Goal: Transaction & Acquisition: Purchase product/service

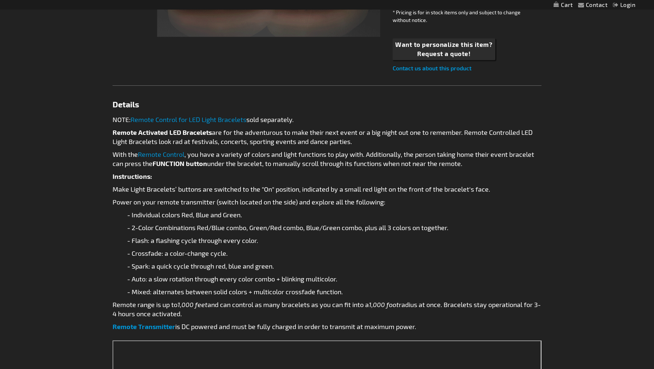
scroll to position [305, 0]
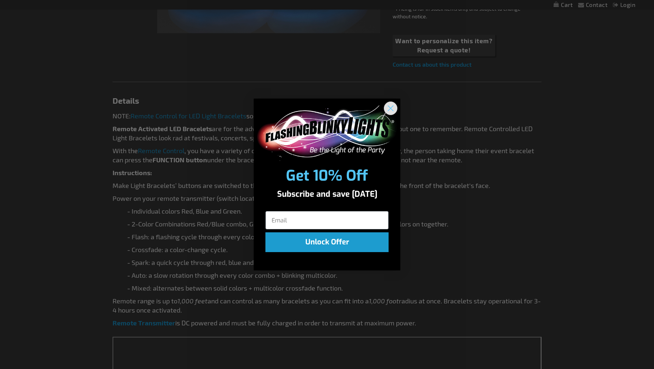
click at [393, 108] on circle "Close dialog" at bounding box center [391, 108] width 12 height 12
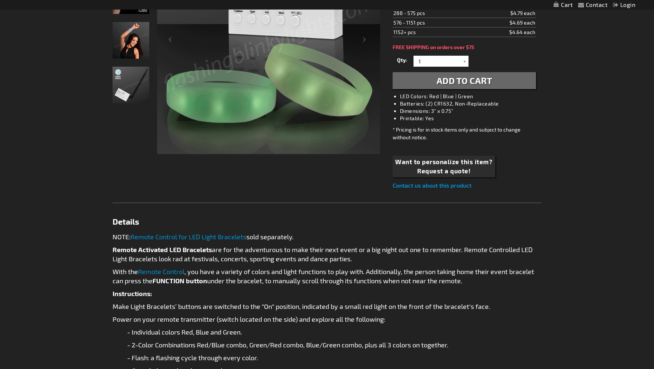
scroll to position [0, 0]
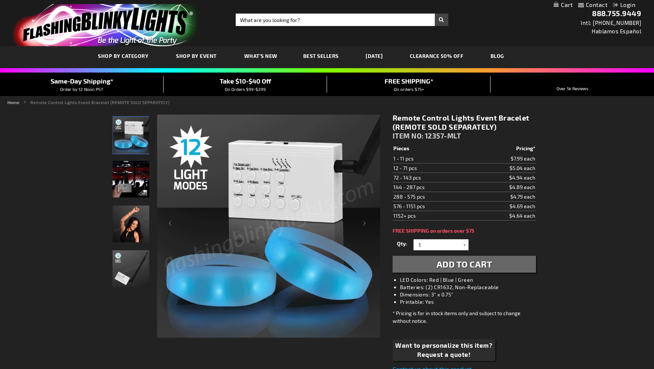
click at [438, 58] on link "CLEARANCE 50% OFF" at bounding box center [436, 56] width 65 height 25
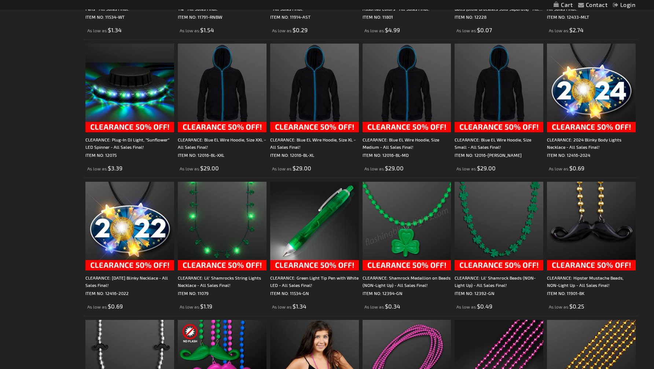
scroll to position [951, 0]
